Goal: Check status: Check status

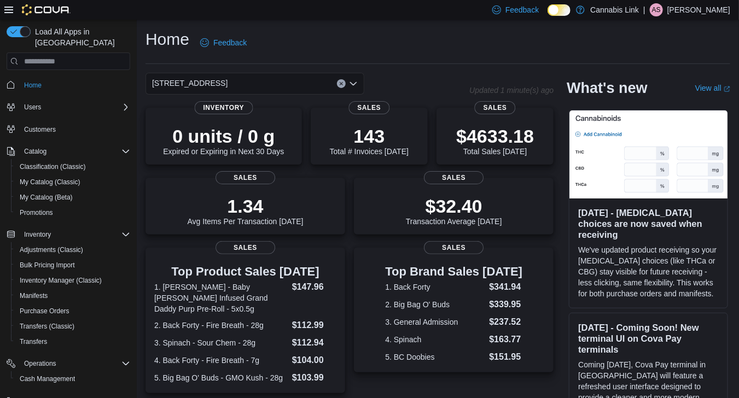
click at [355, 82] on icon "Open list of options" at bounding box center [353, 83] width 7 height 3
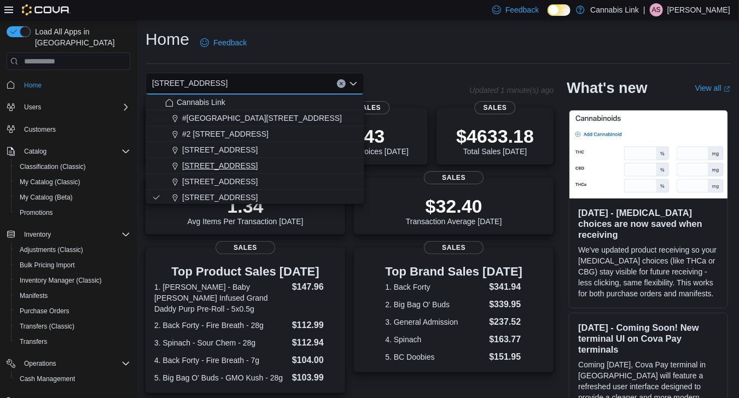
click at [276, 170] on div "[STREET_ADDRESS]" at bounding box center [261, 165] width 192 height 11
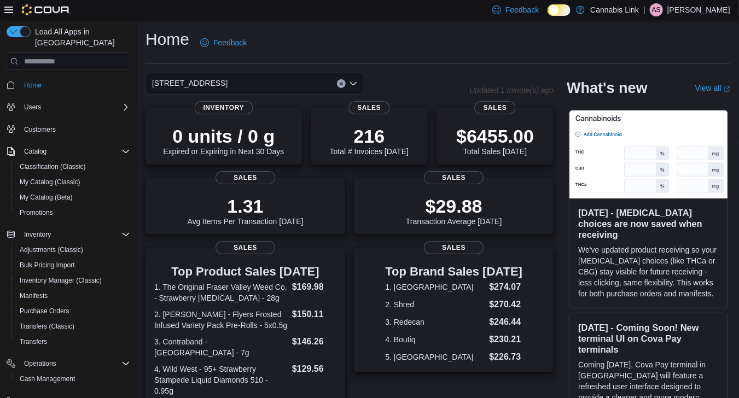
click at [355, 82] on icon "Open list of options" at bounding box center [353, 83] width 7 height 3
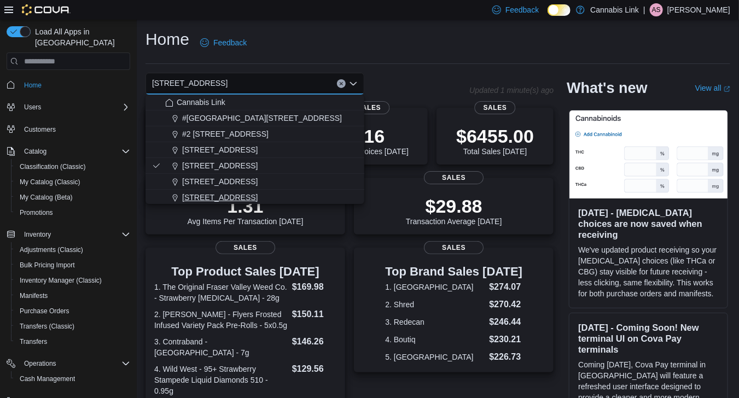
click at [304, 192] on div "[STREET_ADDRESS]" at bounding box center [261, 197] width 192 height 11
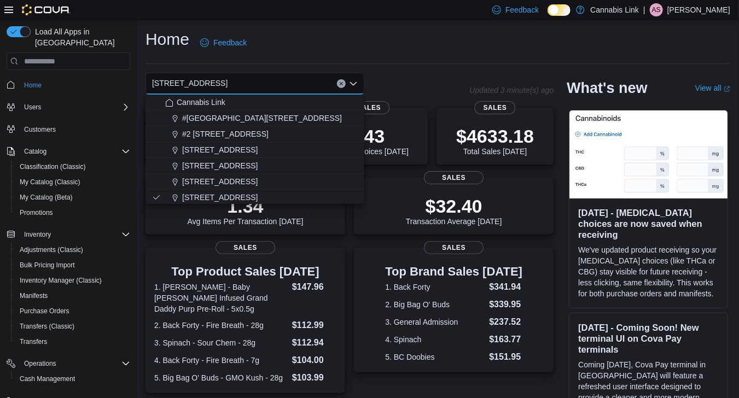
click at [401, 39] on div "Home Feedback" at bounding box center [437, 42] width 585 height 28
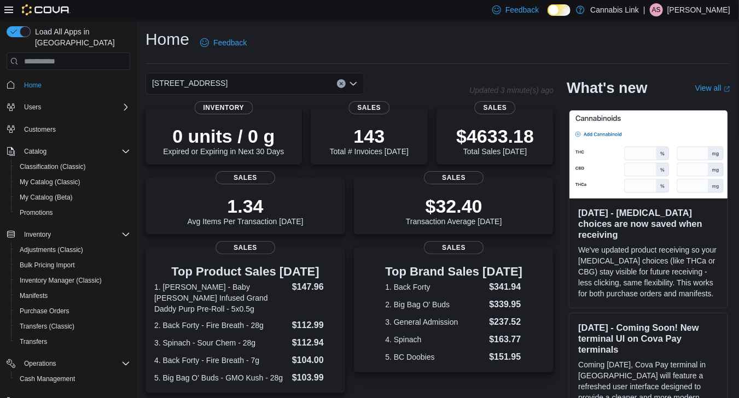
click at [357, 83] on icon "Open list of options" at bounding box center [353, 83] width 9 height 9
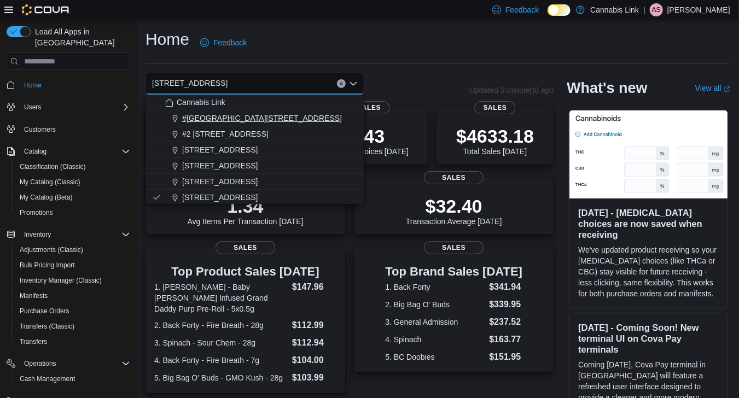
click at [317, 118] on div "#[GEOGRAPHIC_DATA][STREET_ADDRESS]" at bounding box center [261, 118] width 192 height 11
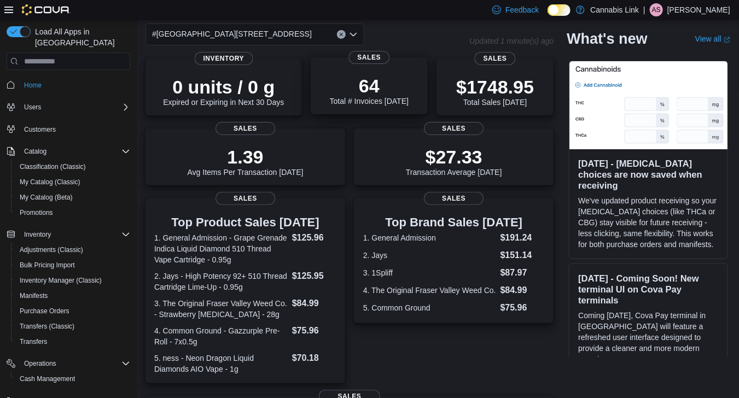
scroll to position [55, 0]
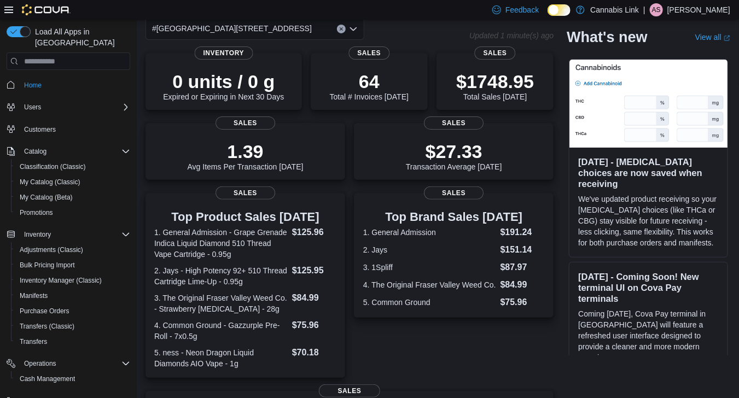
click at [359, 33] on div "#[GEOGRAPHIC_DATA][STREET_ADDRESS]. Selected. [STREET_ADDRESS]. Press Backspace…" at bounding box center [254, 29] width 219 height 22
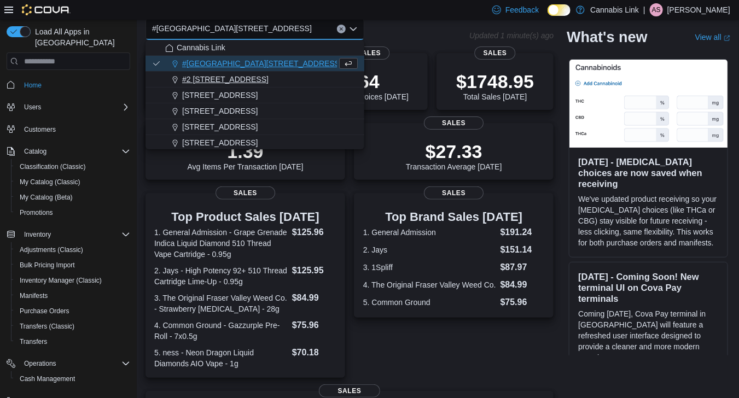
click at [330, 77] on div "#2 [STREET_ADDRESS]" at bounding box center [261, 79] width 192 height 11
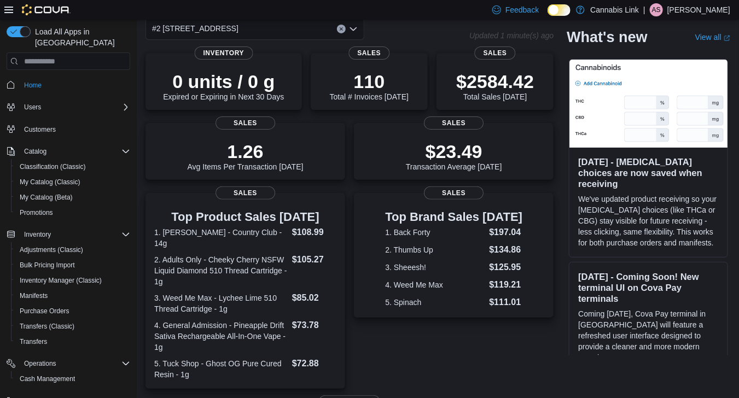
click at [354, 27] on icon "Open list of options" at bounding box center [353, 29] width 9 height 9
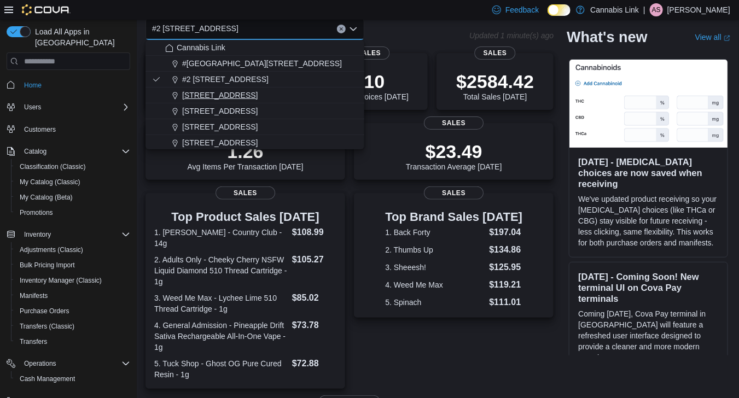
click at [324, 98] on div "[STREET_ADDRESS]" at bounding box center [261, 95] width 192 height 11
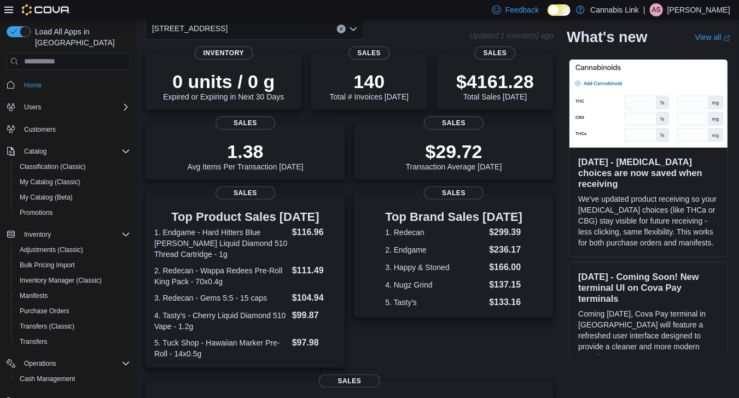
click at [357, 28] on icon "Open list of options" at bounding box center [353, 29] width 9 height 9
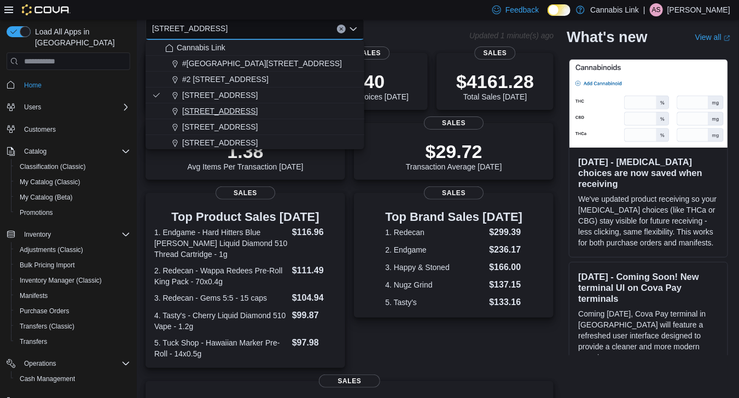
click at [290, 104] on button "[STREET_ADDRESS]" at bounding box center [254, 111] width 219 height 16
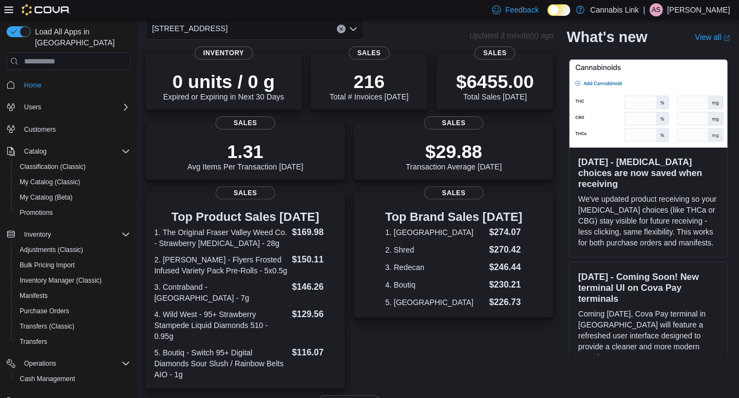
click at [353, 28] on icon "Open list of options" at bounding box center [353, 29] width 9 height 9
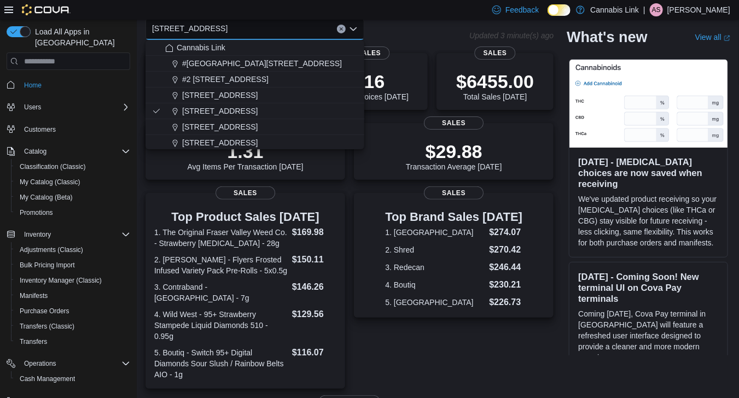
click at [381, 35] on div "[STREET_ADDRESS] Selected. [STREET_ADDRESS] Press Backspace to delete [STREET_A…" at bounding box center [307, 29] width 324 height 22
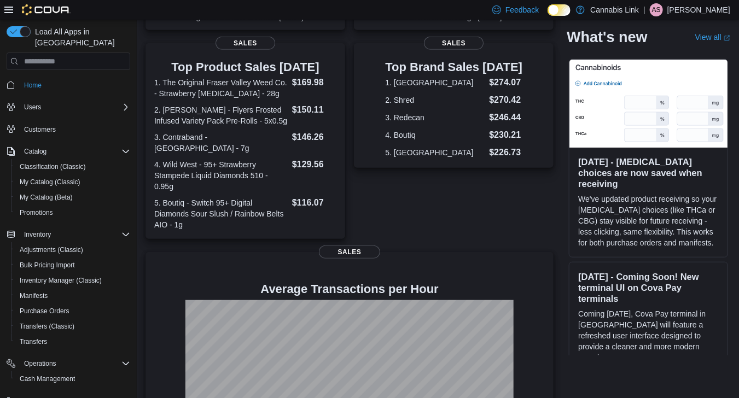
scroll to position [0, 0]
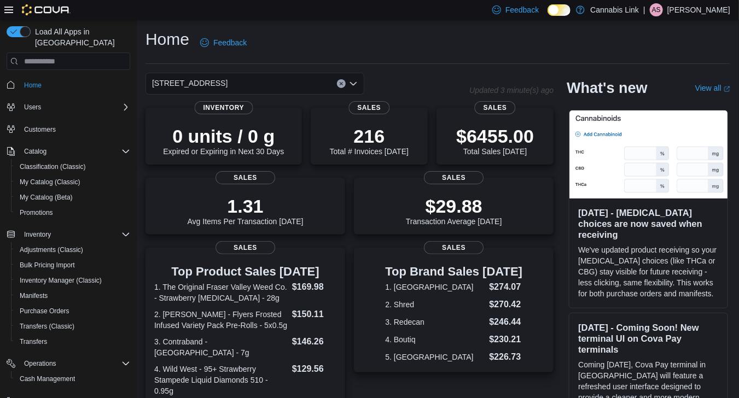
click at [350, 84] on icon "Open list of options" at bounding box center [353, 83] width 9 height 9
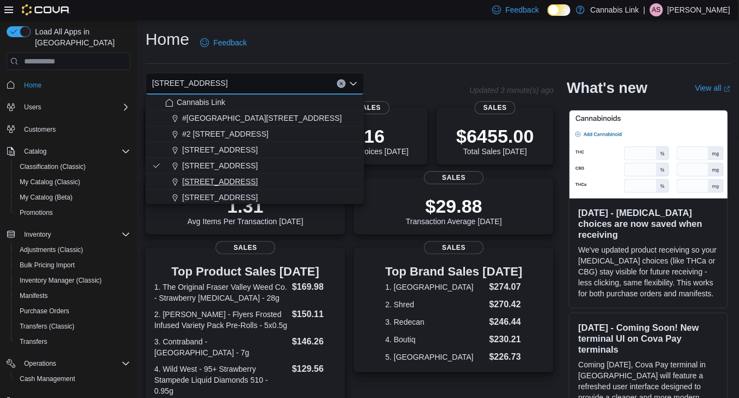
click at [307, 182] on div "[STREET_ADDRESS]" at bounding box center [261, 181] width 192 height 11
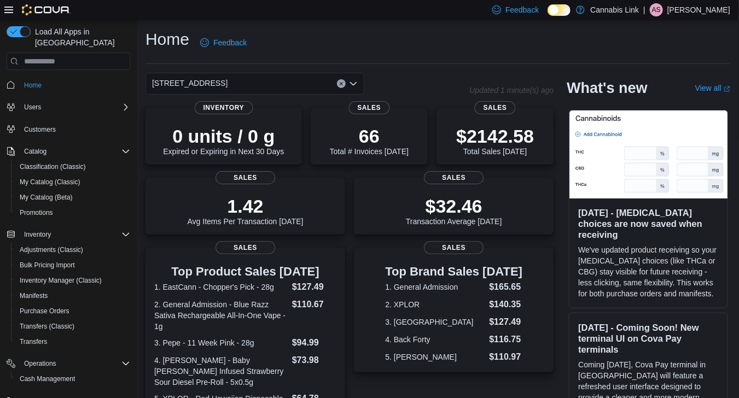
click at [359, 84] on div "[STREET_ADDRESS]" at bounding box center [254, 84] width 219 height 22
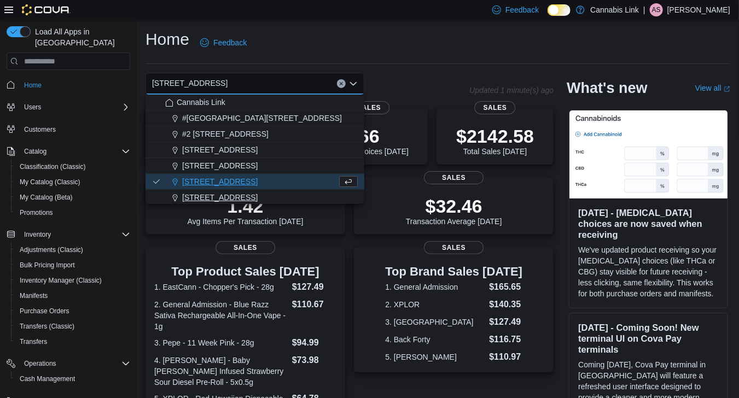
click at [317, 197] on div "[STREET_ADDRESS]" at bounding box center [261, 197] width 192 height 11
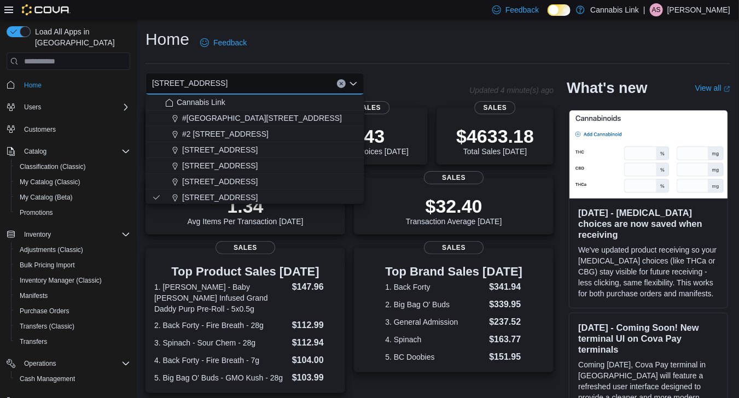
click at [411, 57] on div "Home Feedback" at bounding box center [437, 46] width 585 height 36
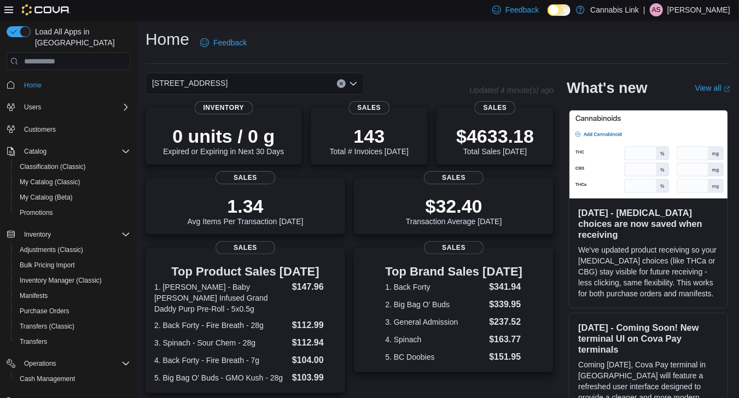
click at [359, 76] on div "[STREET_ADDRESS]" at bounding box center [254, 84] width 219 height 22
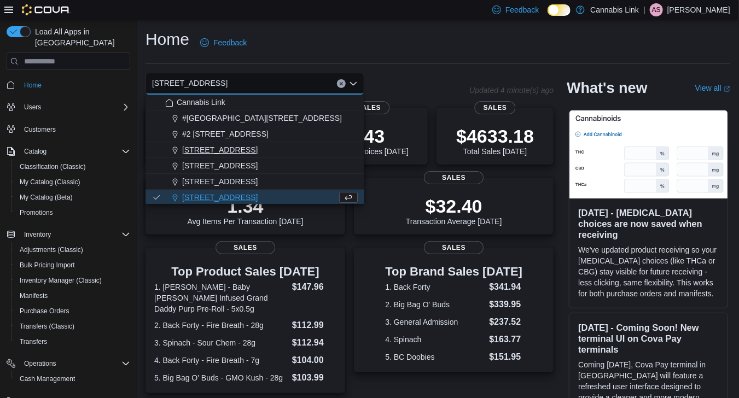
click at [258, 154] on span "[STREET_ADDRESS]" at bounding box center [219, 149] width 75 height 11
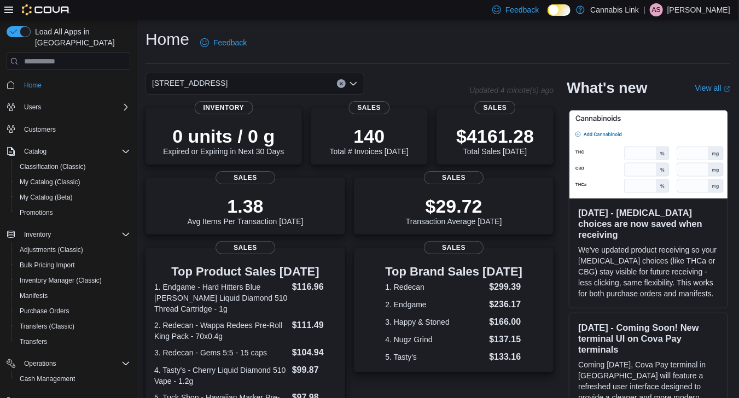
click at [354, 86] on icon "Open list of options" at bounding box center [353, 83] width 9 height 9
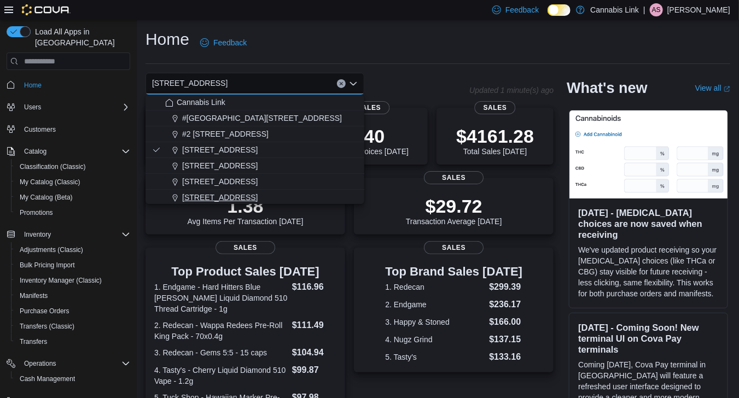
click at [291, 198] on div "[STREET_ADDRESS]" at bounding box center [261, 197] width 192 height 11
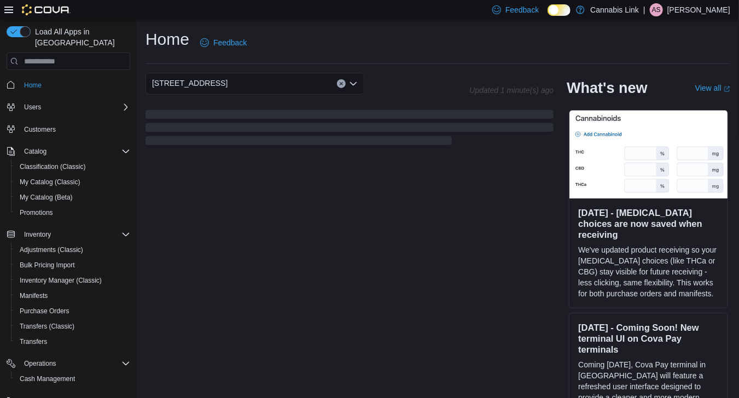
click at [392, 74] on div "[STREET_ADDRESS]" at bounding box center [307, 84] width 324 height 22
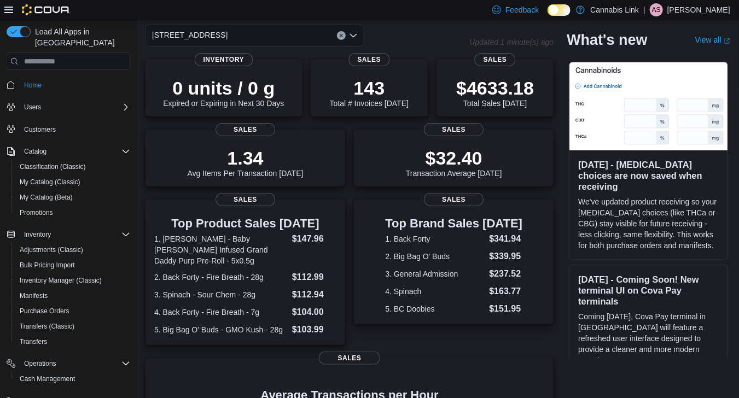
scroll to position [55, 0]
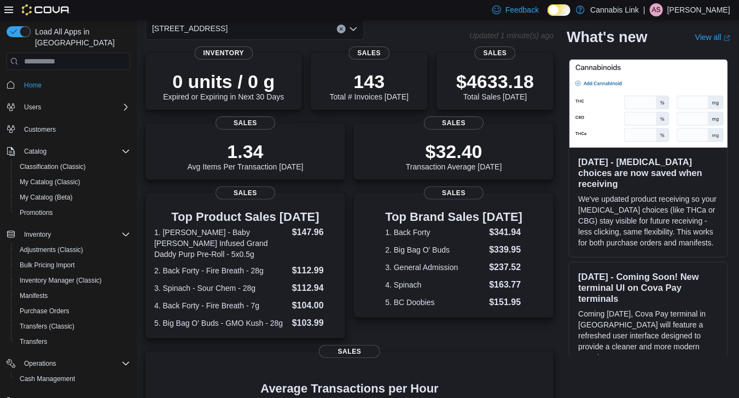
click at [350, 160] on div "1.34 Avg Items Per Transaction [DATE] Sales $32.40 Transaction Average [DATE] S…" at bounding box center [349, 151] width 408 height 57
click at [353, 156] on div "1.34 Avg Items Per Transaction [DATE] Sales $32.40 Transaction Average [DATE] S…" at bounding box center [349, 151] width 408 height 57
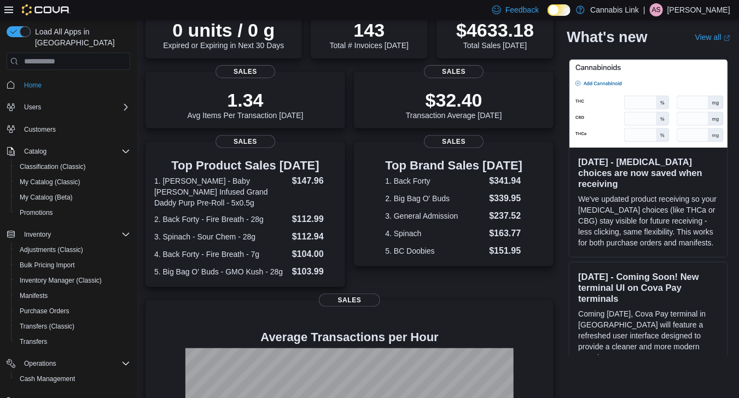
scroll to position [109, 0]
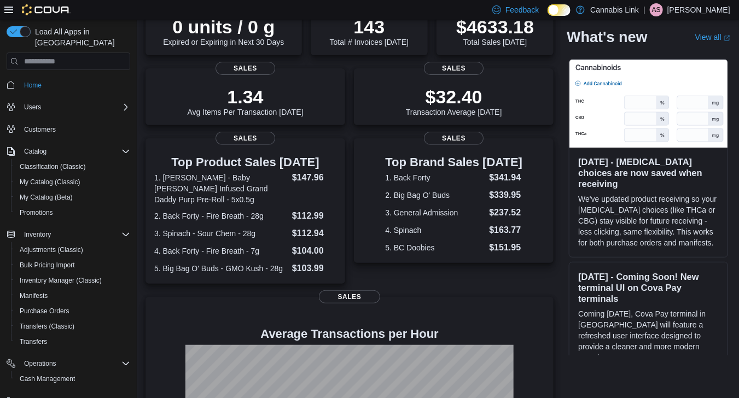
click at [352, 154] on div "Top Product Sales [DATE] 1. [PERSON_NAME] - Baby [PERSON_NAME] Infused Grand Da…" at bounding box center [349, 210] width 408 height 145
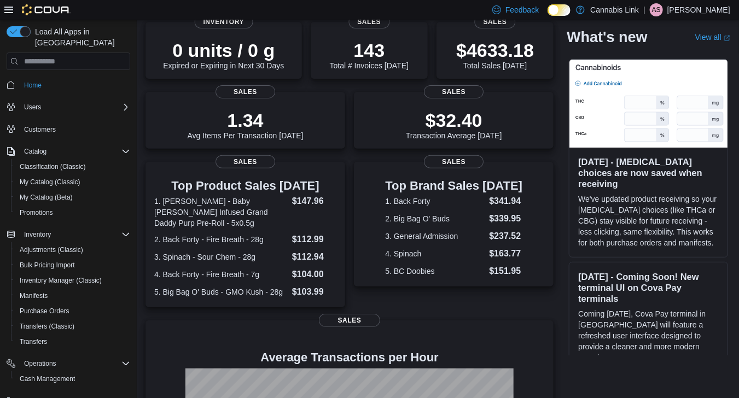
scroll to position [63, 0]
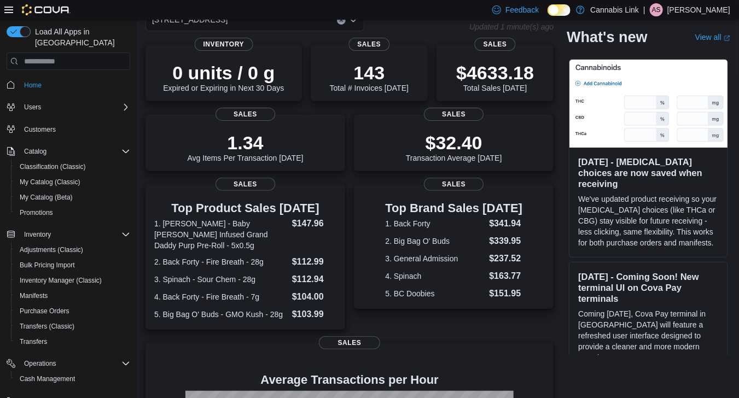
click at [353, 143] on div "1.34 Avg Items Per Transaction [DATE] Sales $32.40 Transaction Average [DATE] S…" at bounding box center [349, 142] width 408 height 57
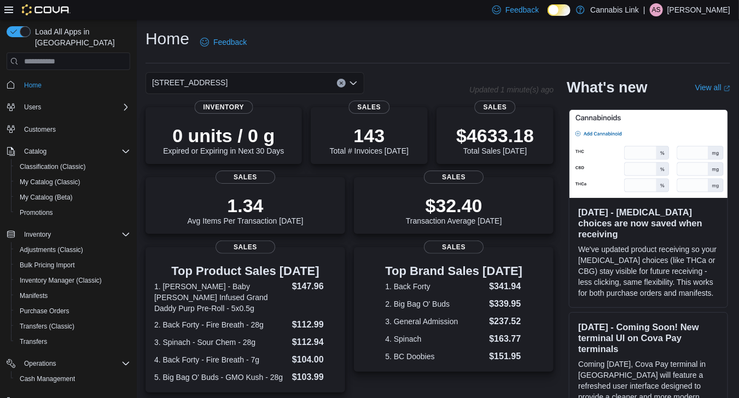
scroll to position [0, 0]
